Goal: Check status: Check status

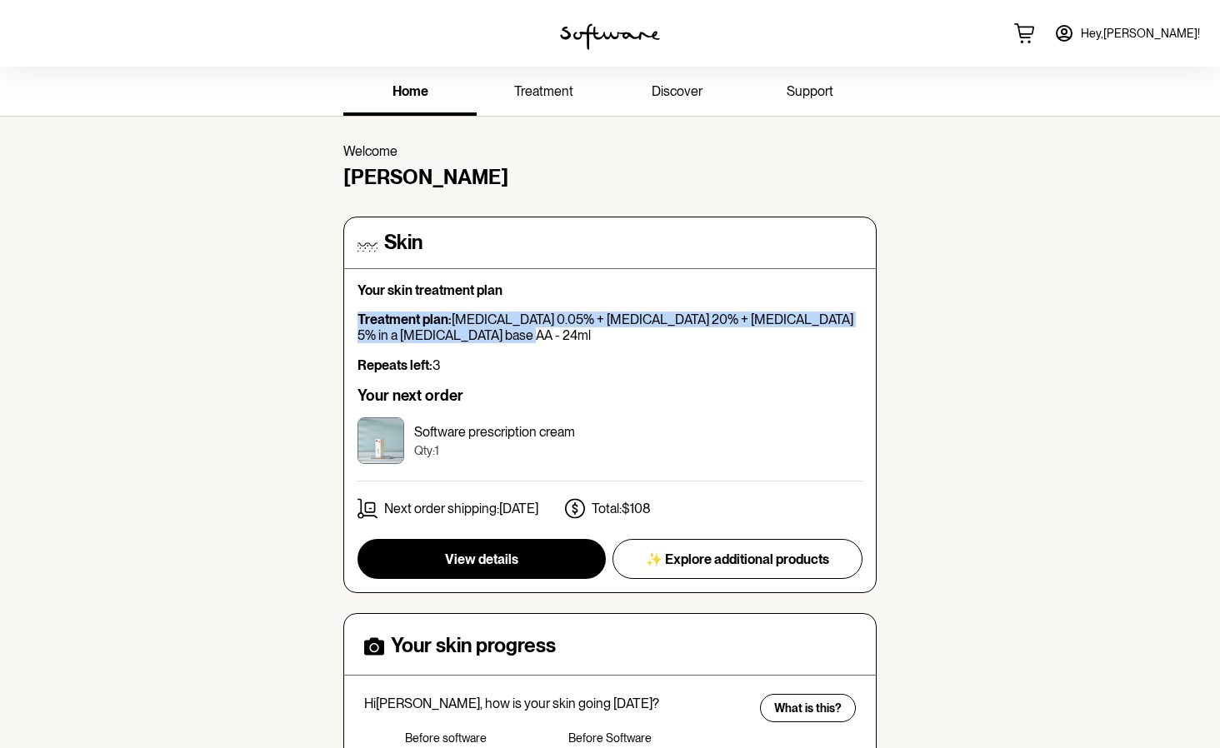
click at [345, 317] on div "Skin Your skin treatment plan Treatment plan: [MEDICAL_DATA] 0.05% + [MEDICAL_D…" at bounding box center [609, 405] width 533 height 377
click at [553, 94] on span "treatment" at bounding box center [543, 91] width 59 height 16
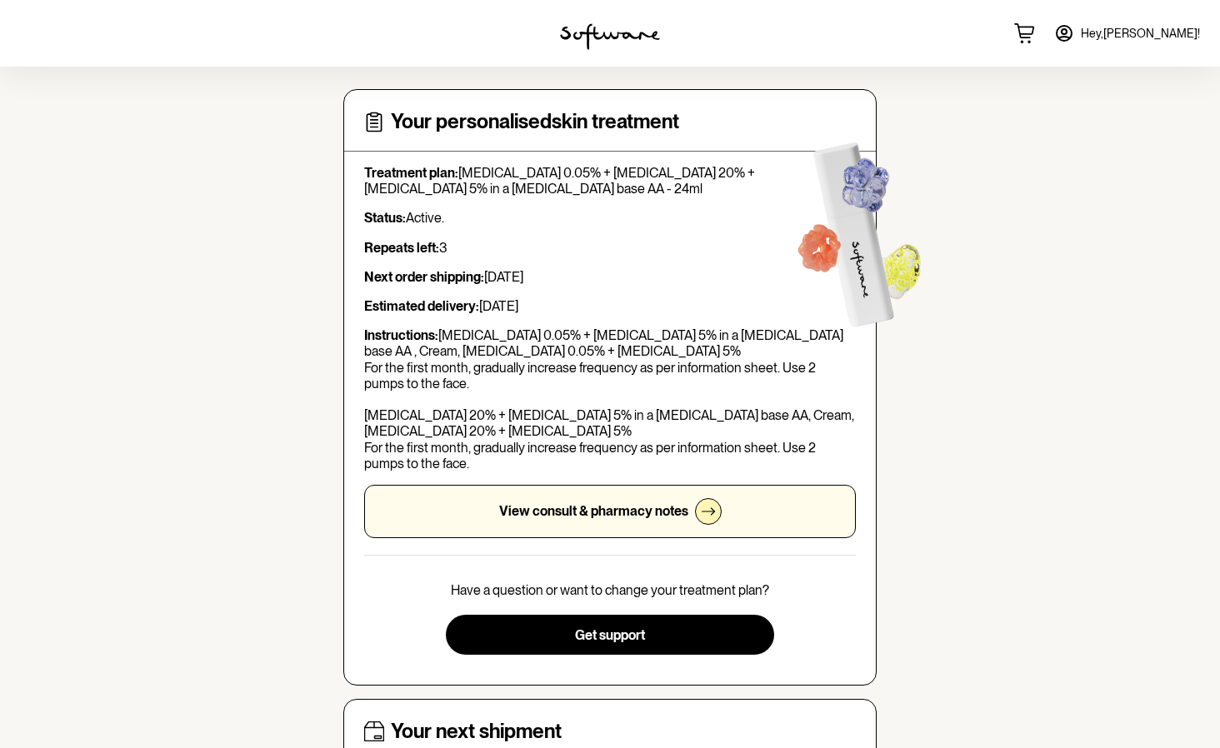
scroll to position [52, 0]
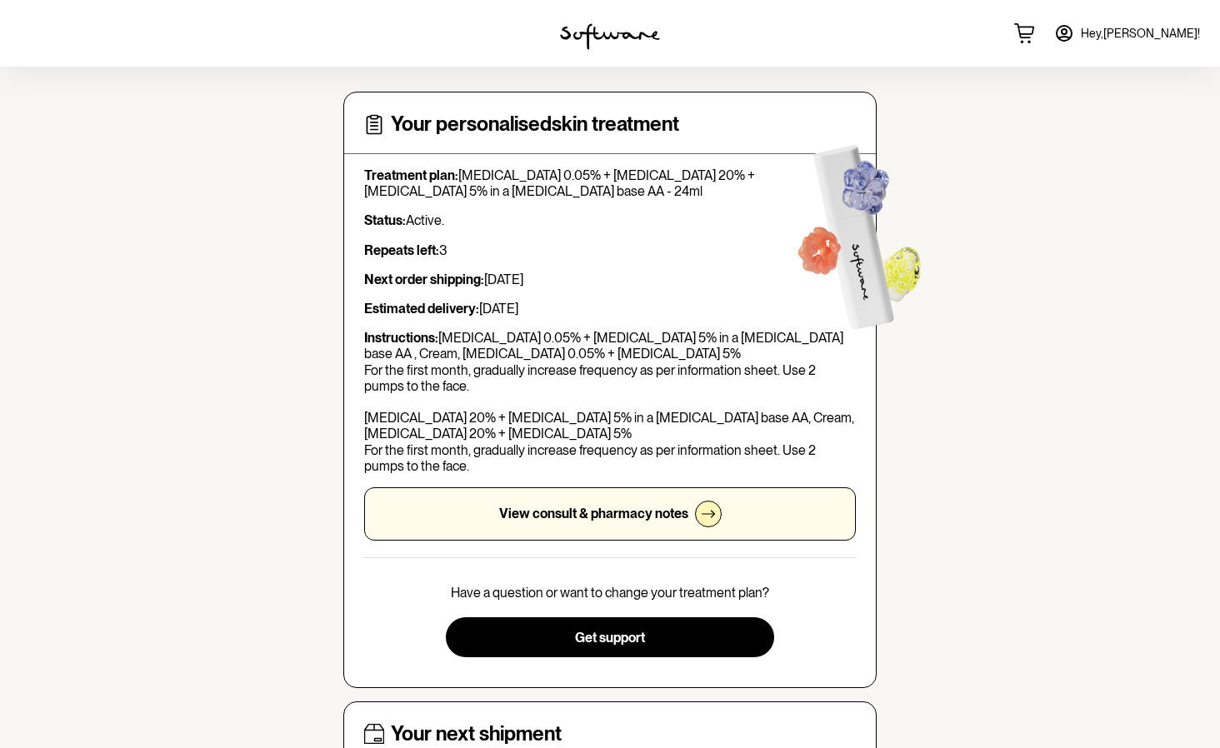
click at [670, 511] on p "View consult & pharmacy notes" at bounding box center [593, 514] width 189 height 16
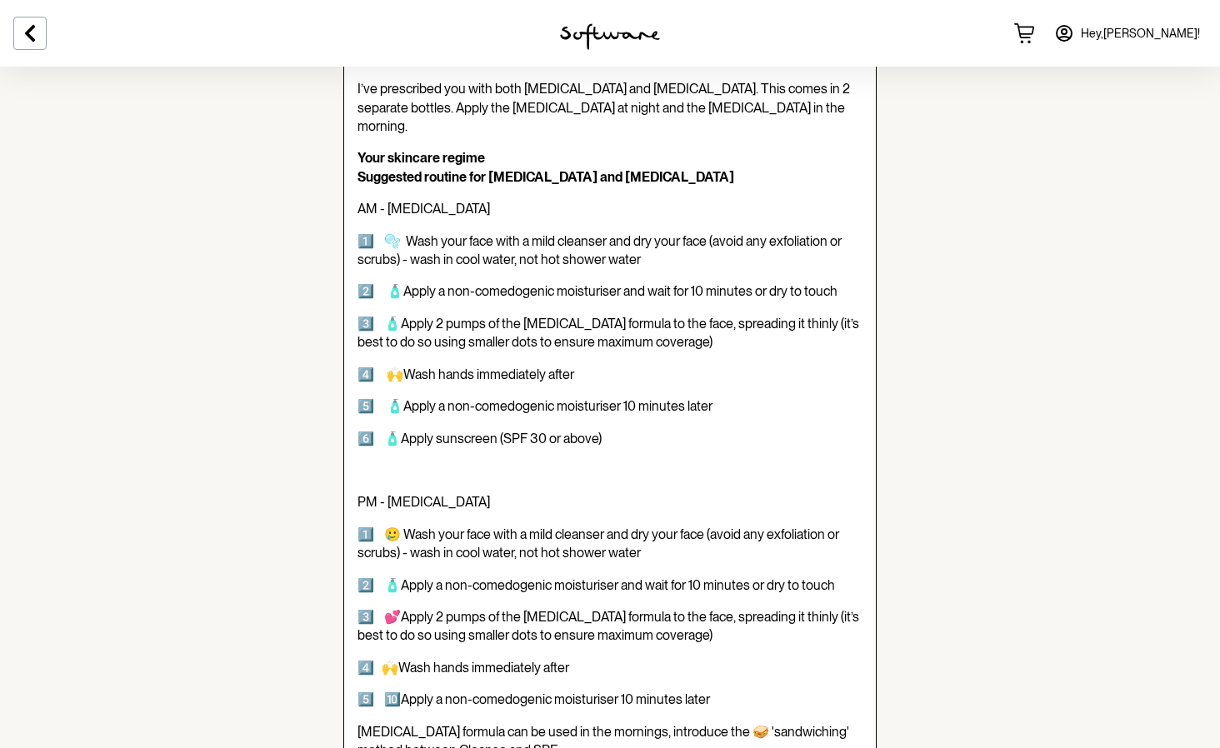
scroll to position [392, 0]
